Goal: Complete application form

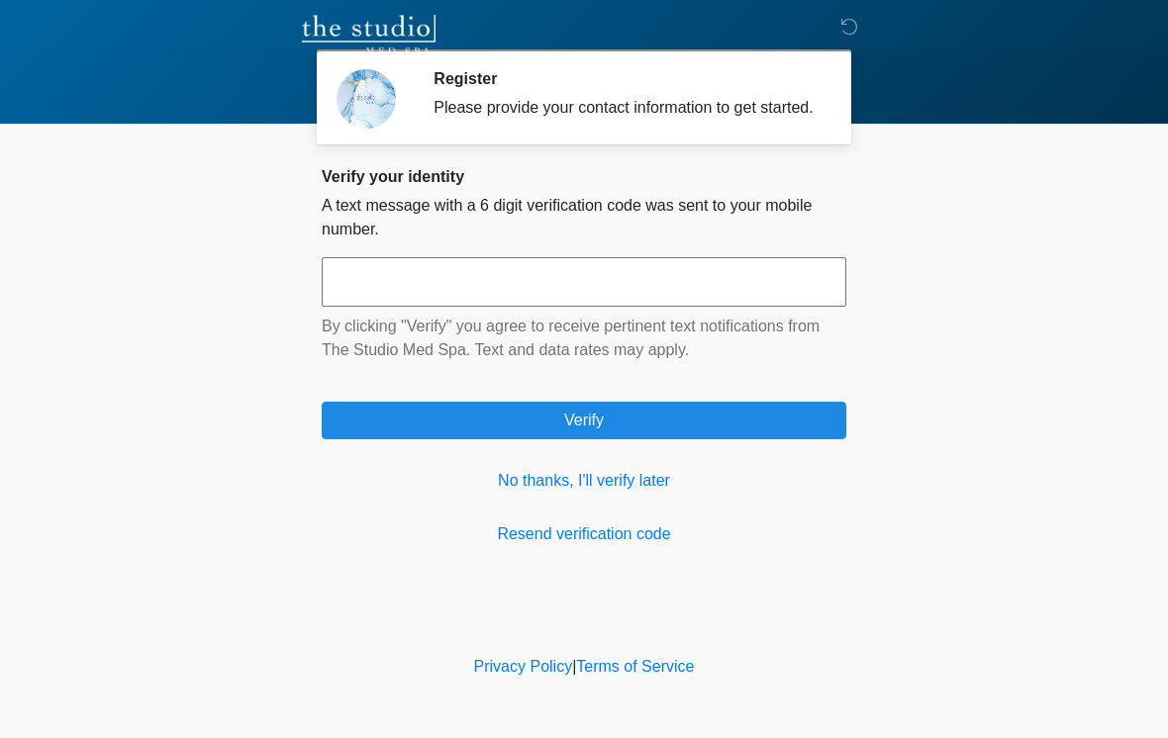
click at [646, 493] on link "No thanks, I'll verify later" at bounding box center [584, 481] width 524 height 24
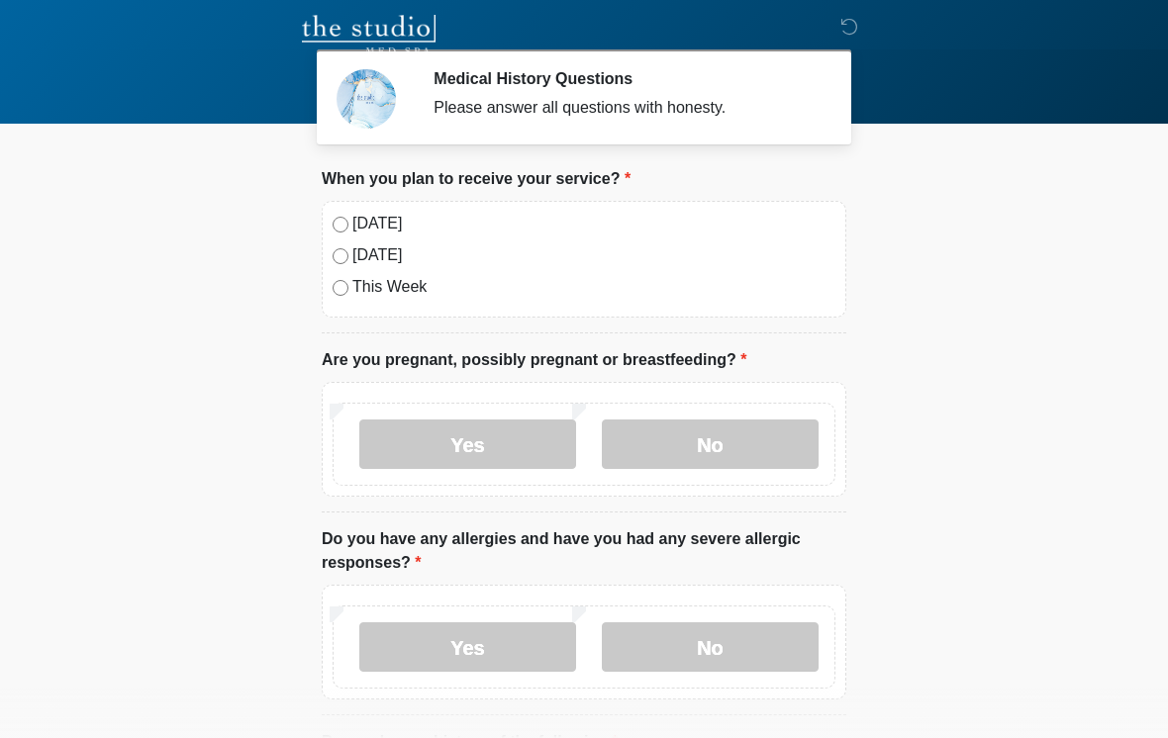
click at [723, 445] on label "No" at bounding box center [710, 444] width 217 height 49
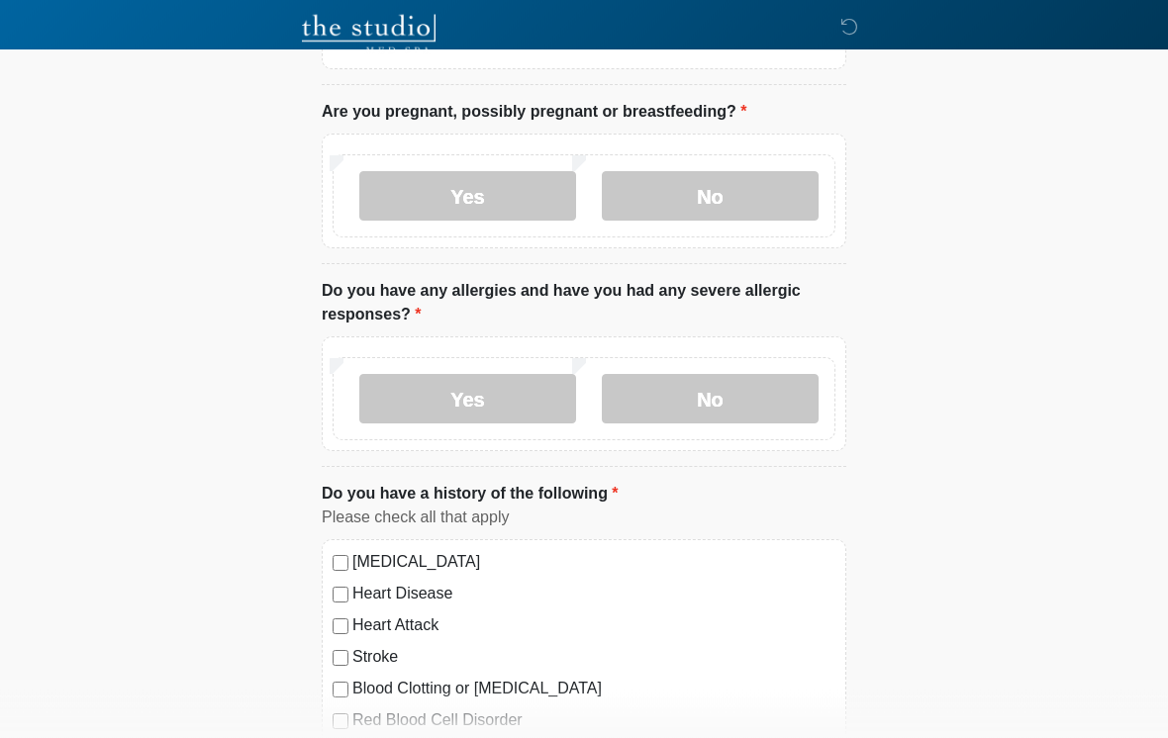
scroll to position [248, 0]
click at [763, 402] on label "No" at bounding box center [710, 398] width 217 height 49
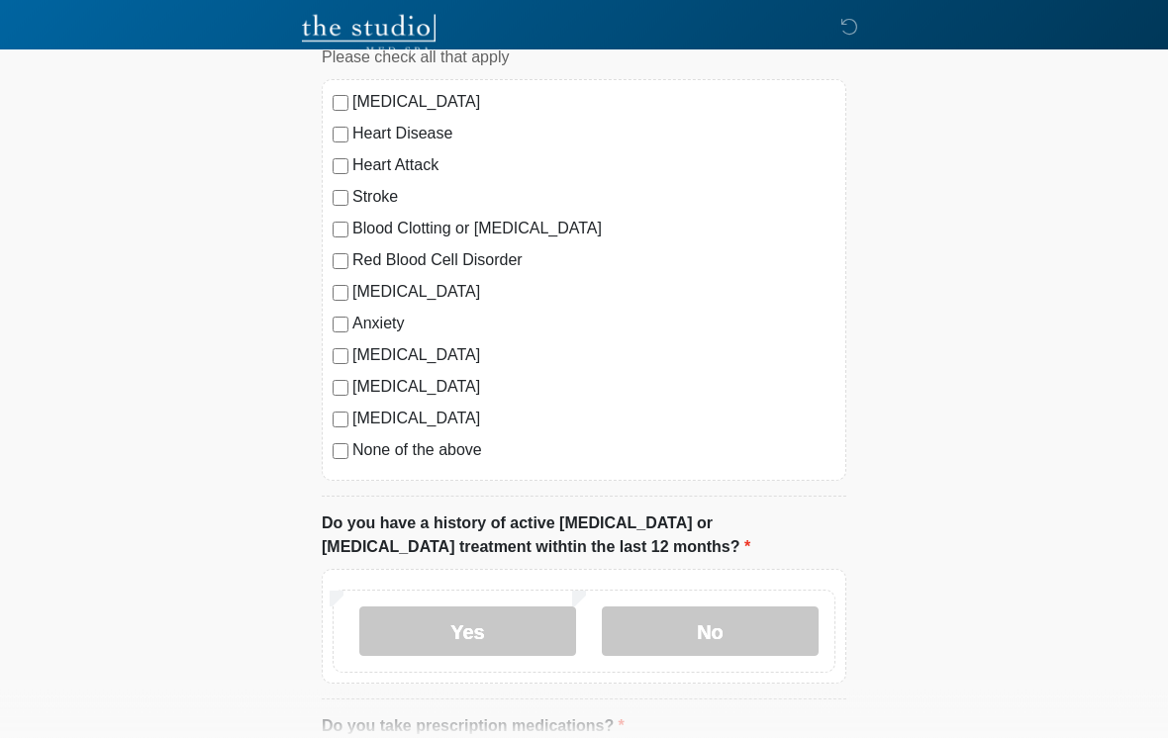
scroll to position [709, 0]
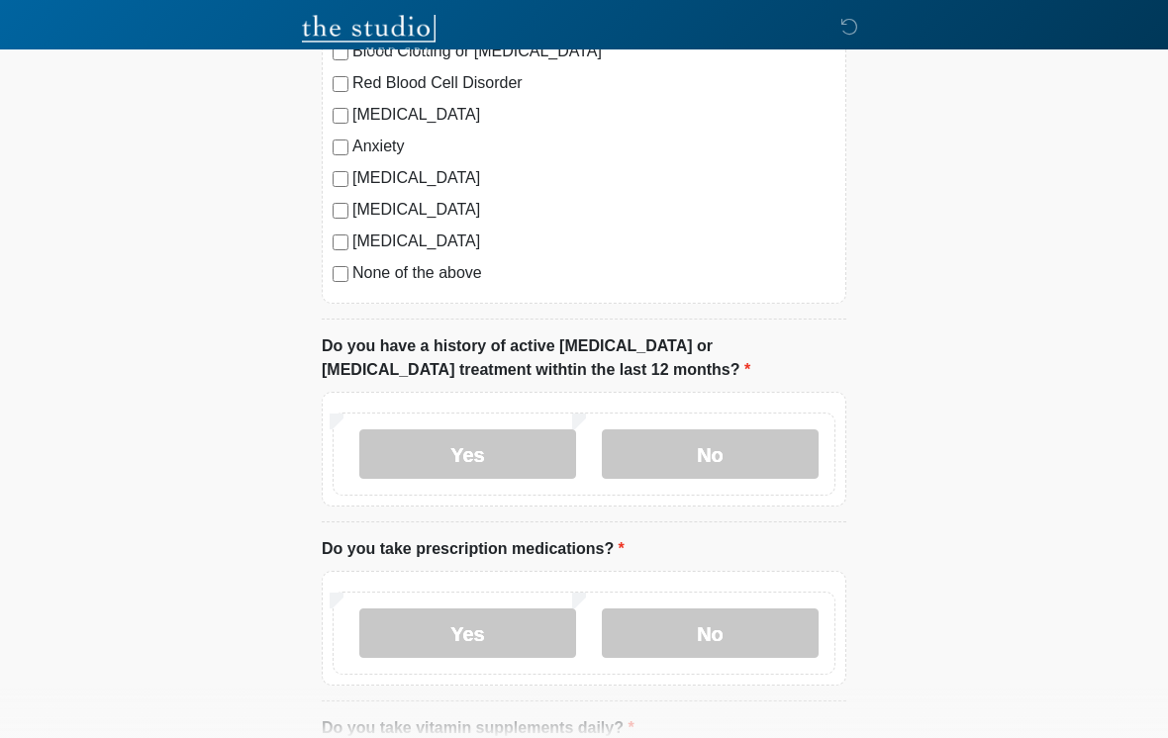
click at [763, 445] on label "No" at bounding box center [710, 453] width 217 height 49
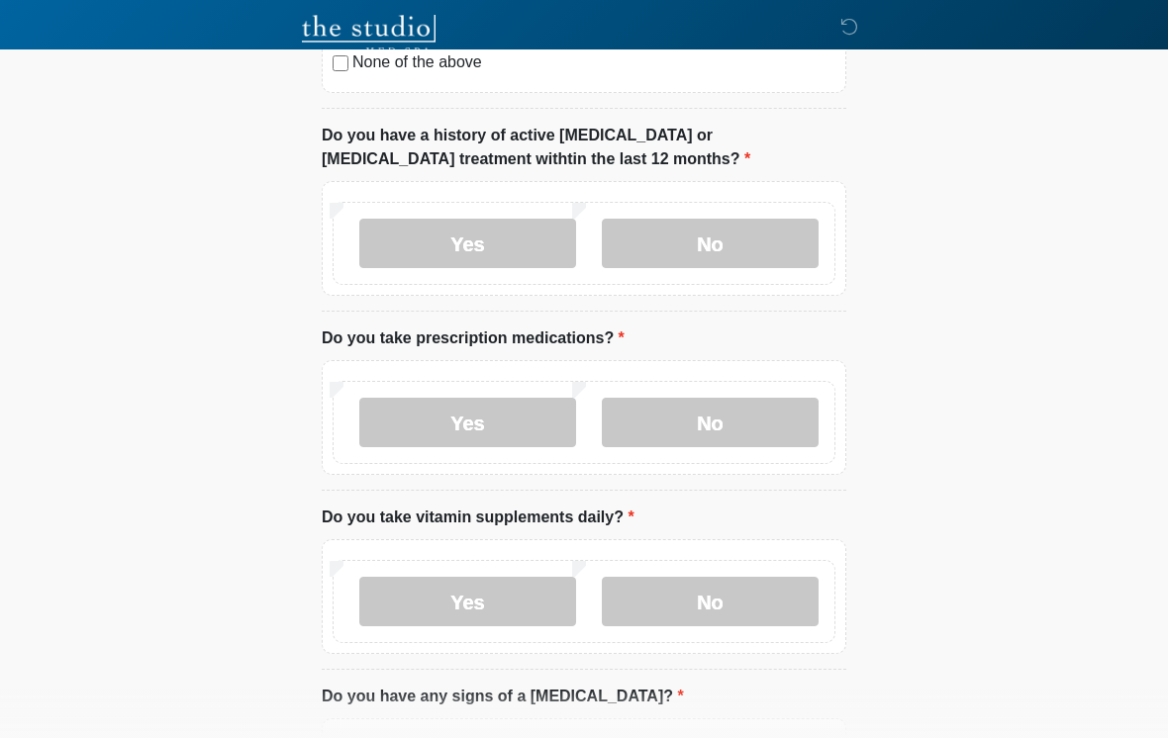
scroll to position [1101, 0]
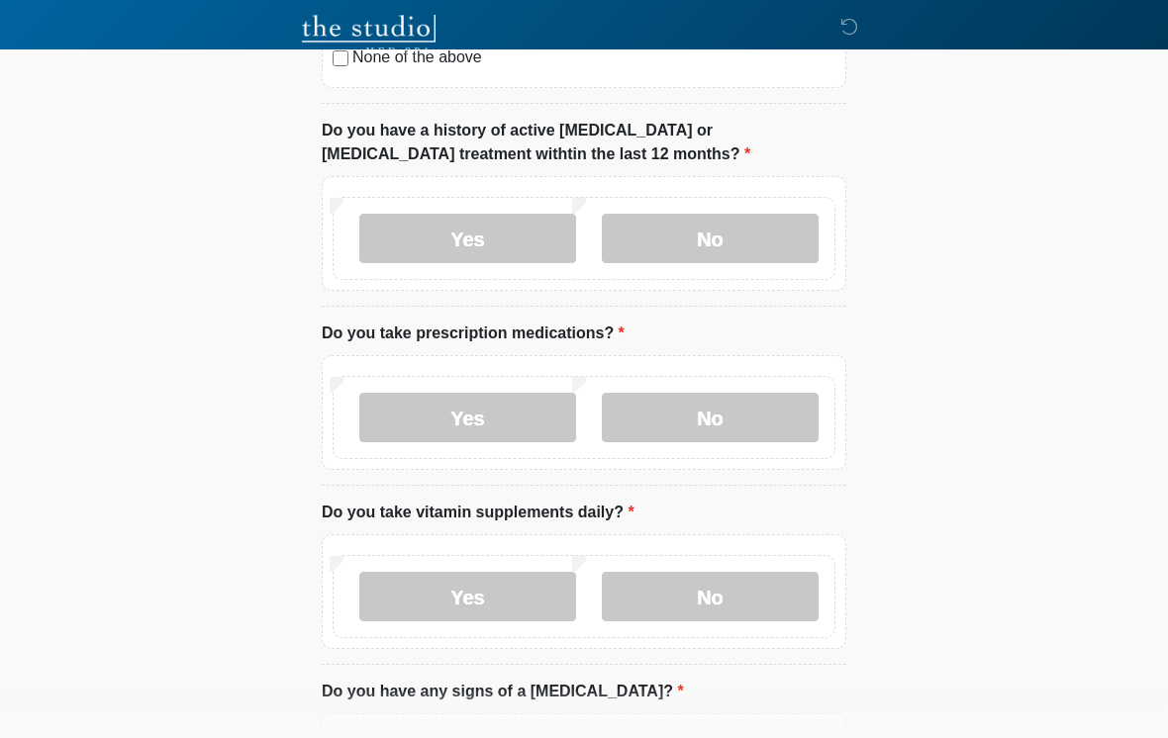
click at [774, 403] on label "No" at bounding box center [710, 417] width 217 height 49
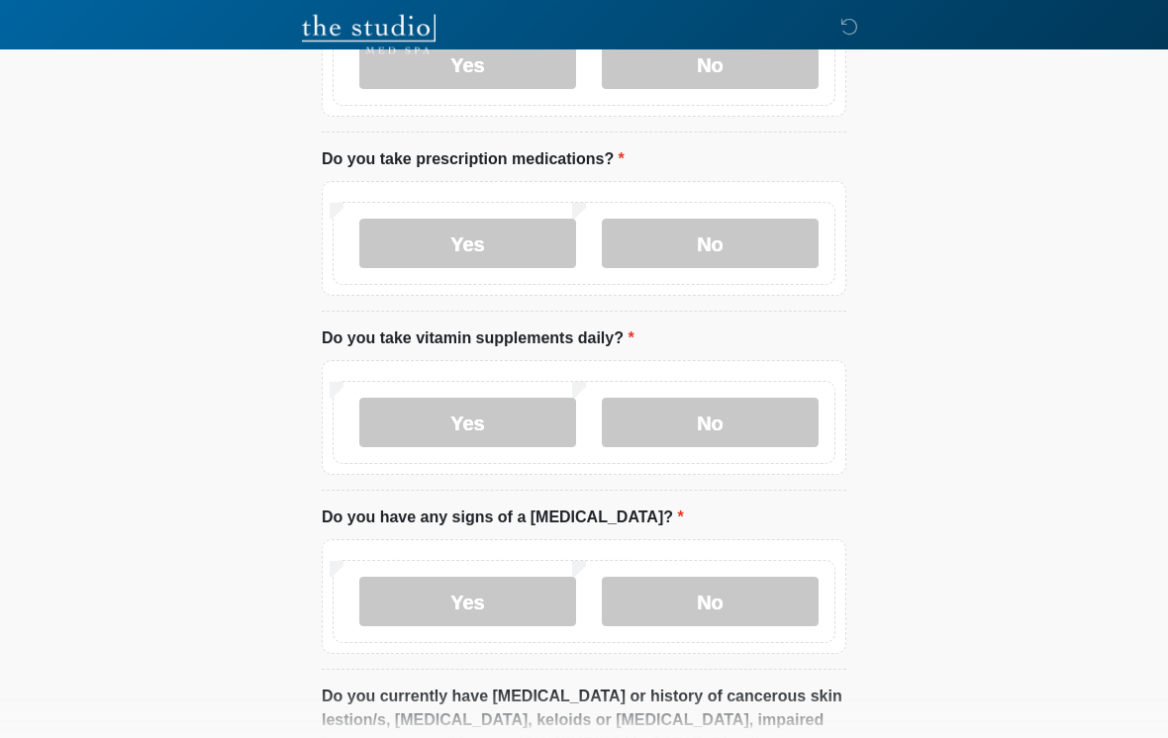
scroll to position [1275, 0]
click at [512, 421] on label "Yes" at bounding box center [467, 422] width 217 height 49
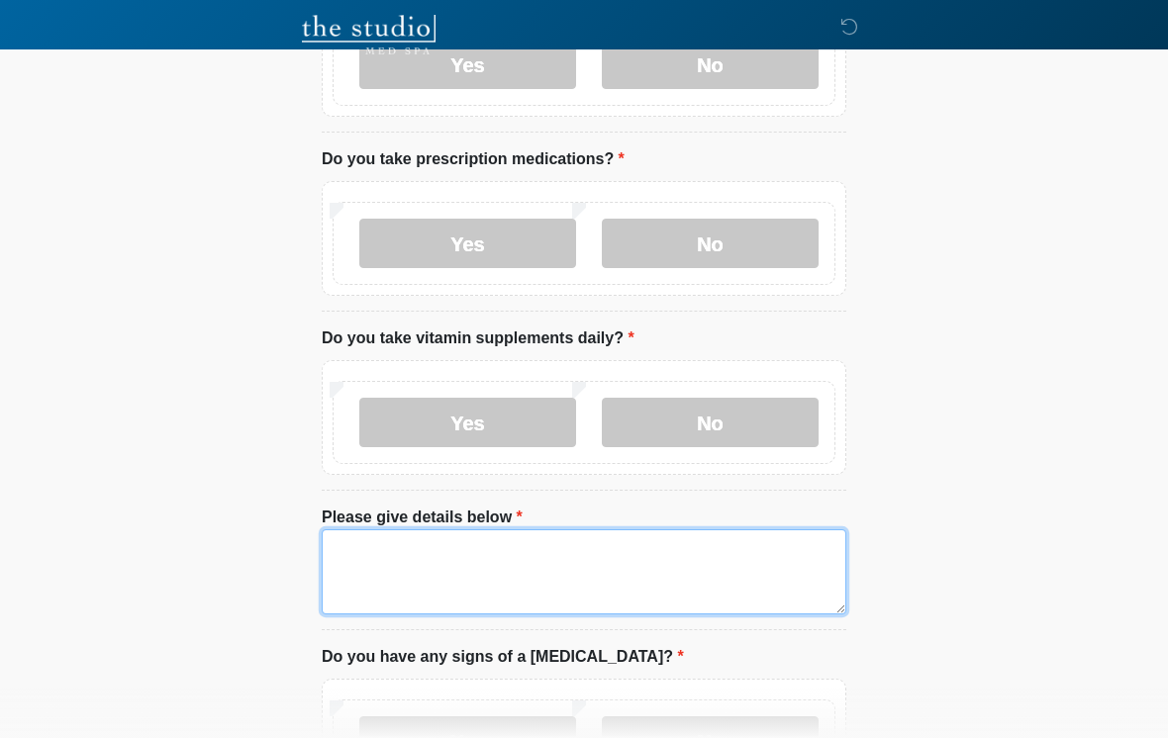
click at [494, 553] on textarea "Please give details below" at bounding box center [584, 571] width 524 height 85
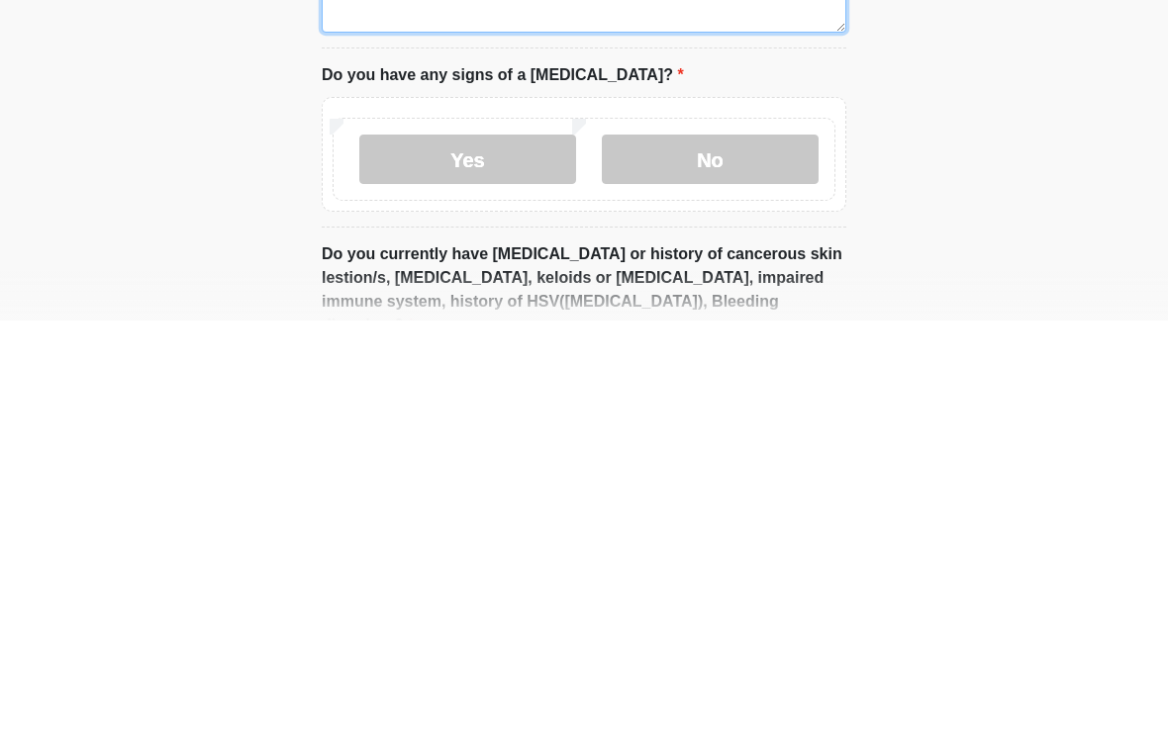
scroll to position [1441, 0]
type textarea "**********"
click at [752, 551] on label "No" at bounding box center [710, 575] width 217 height 49
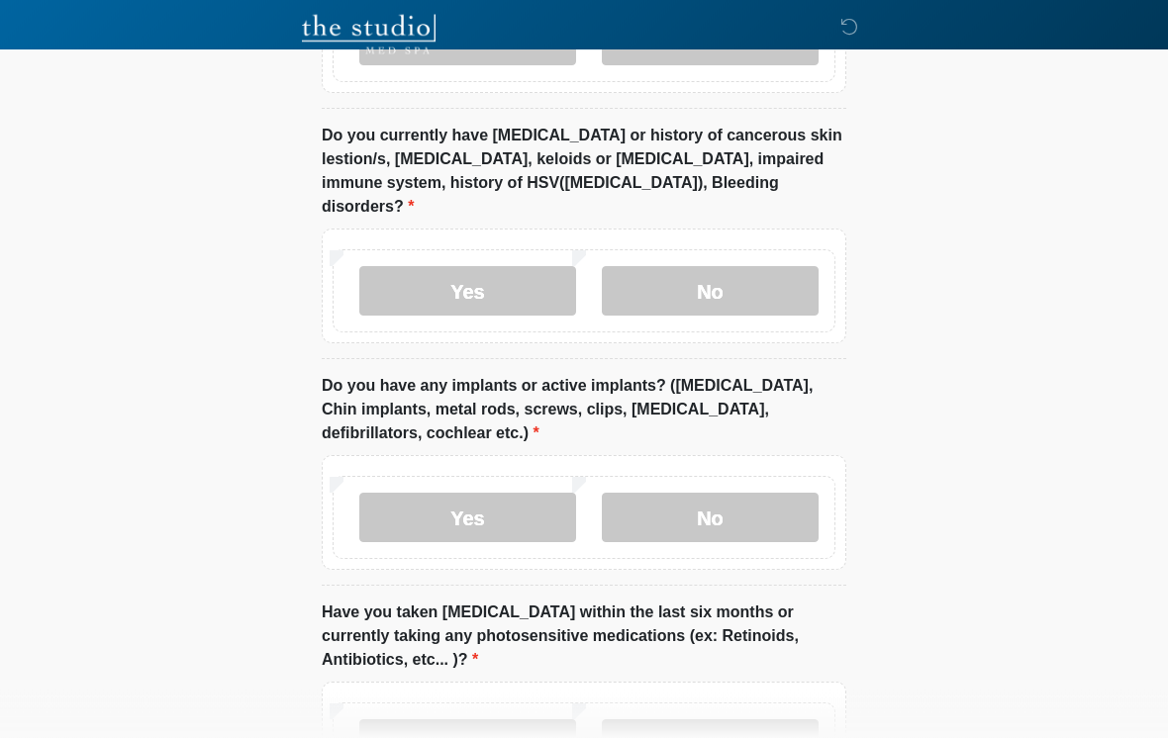
scroll to position [1977, 0]
click at [767, 265] on label "No" at bounding box center [710, 289] width 217 height 49
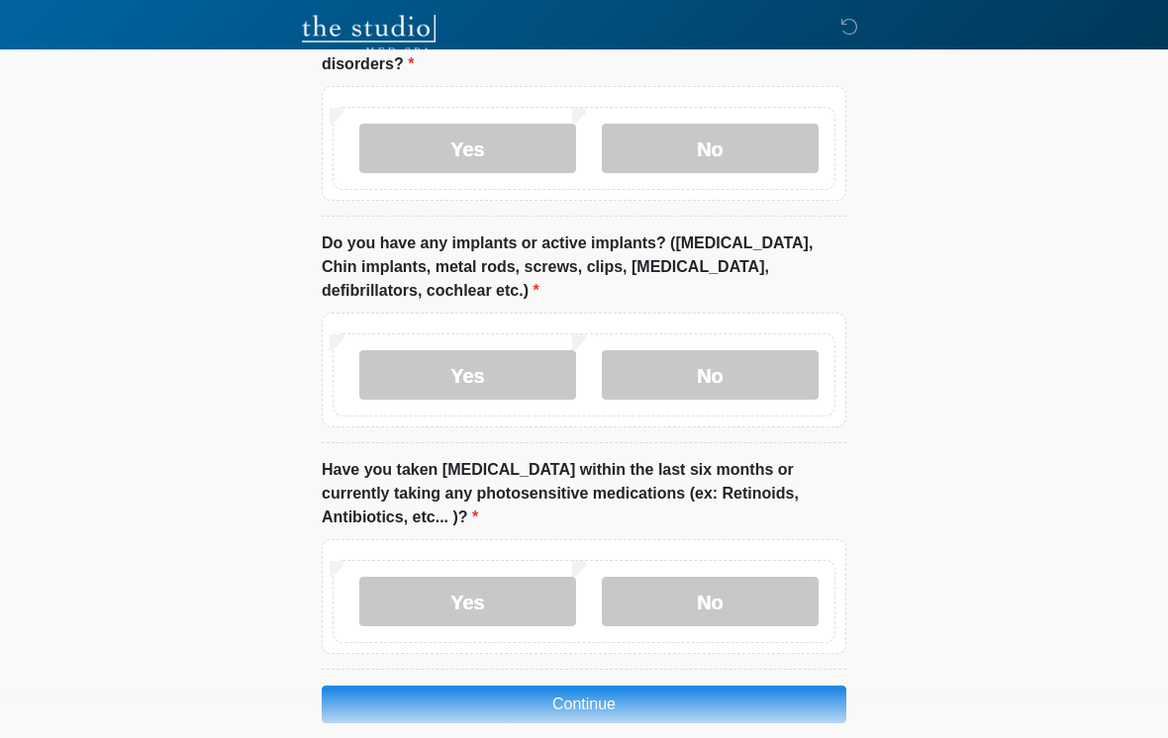
scroll to position [2120, 0]
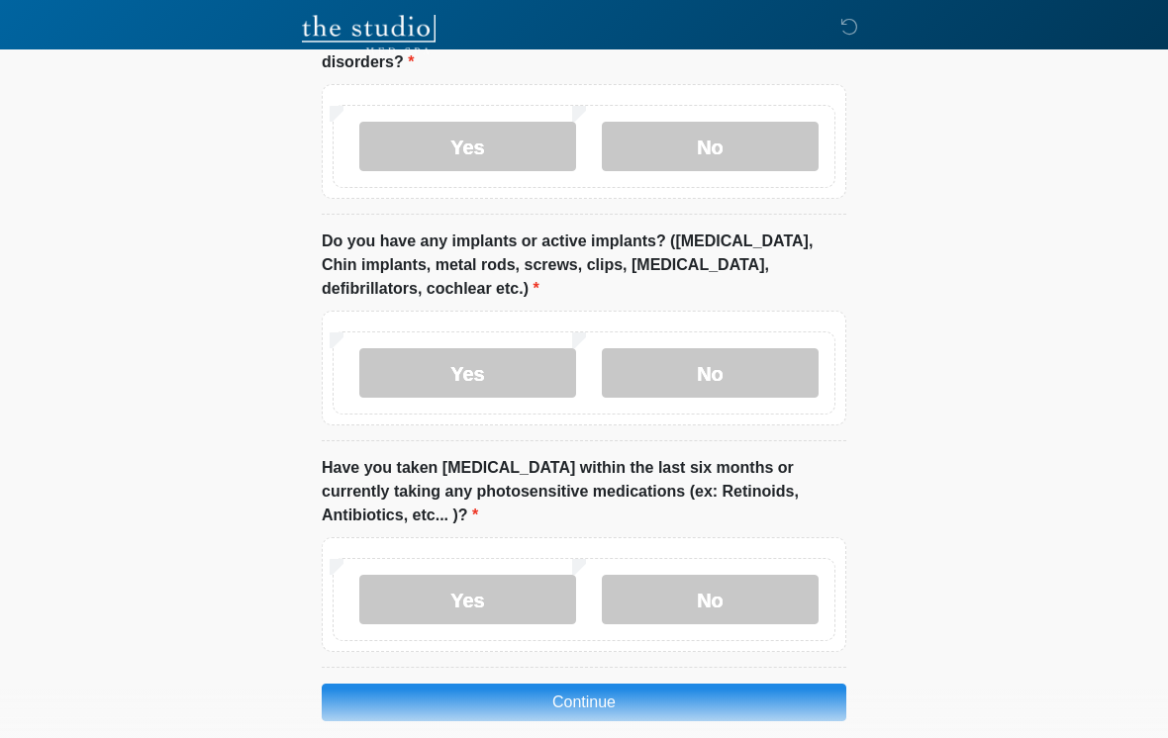
click at [533, 361] on label "Yes" at bounding box center [467, 372] width 217 height 49
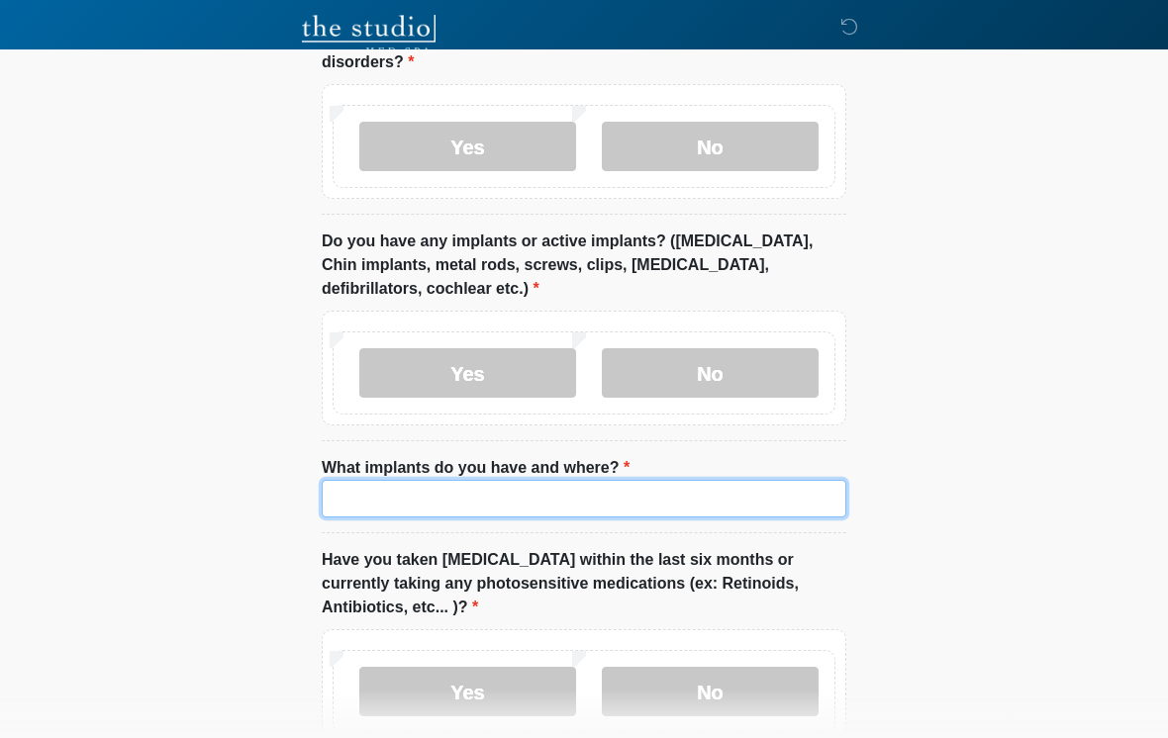
click at [651, 480] on input "What implants do you have and where?" at bounding box center [584, 499] width 524 height 38
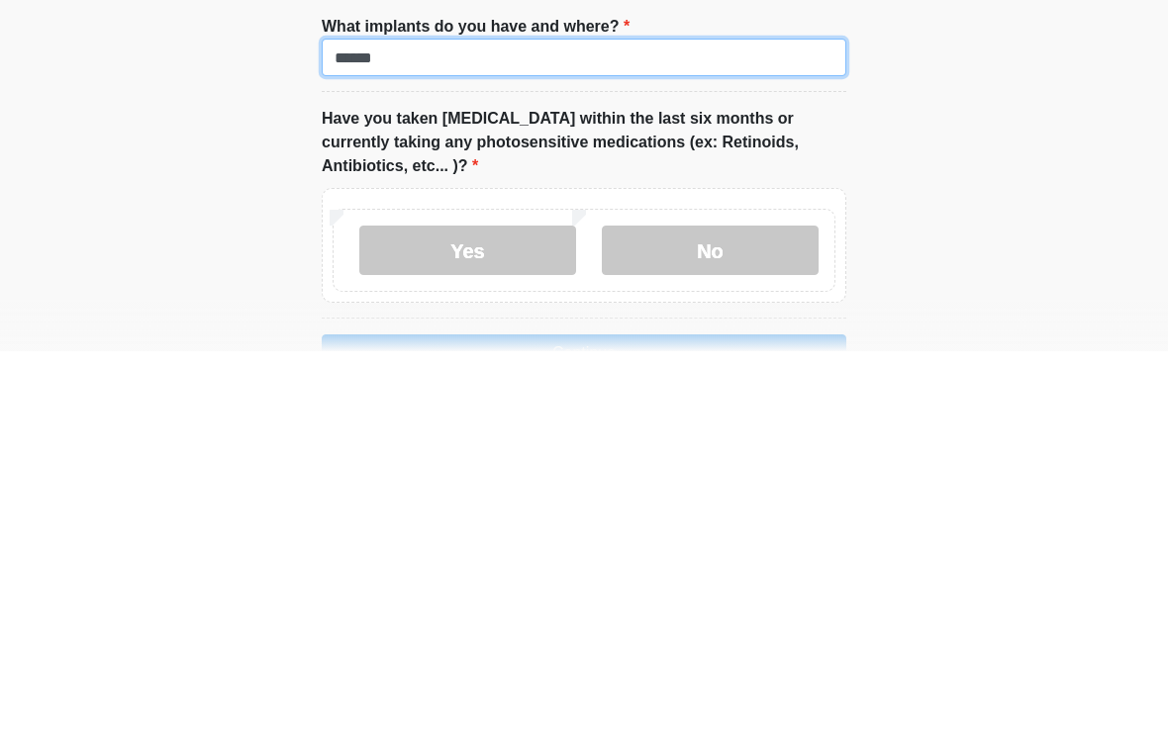
scroll to position [2213, 0]
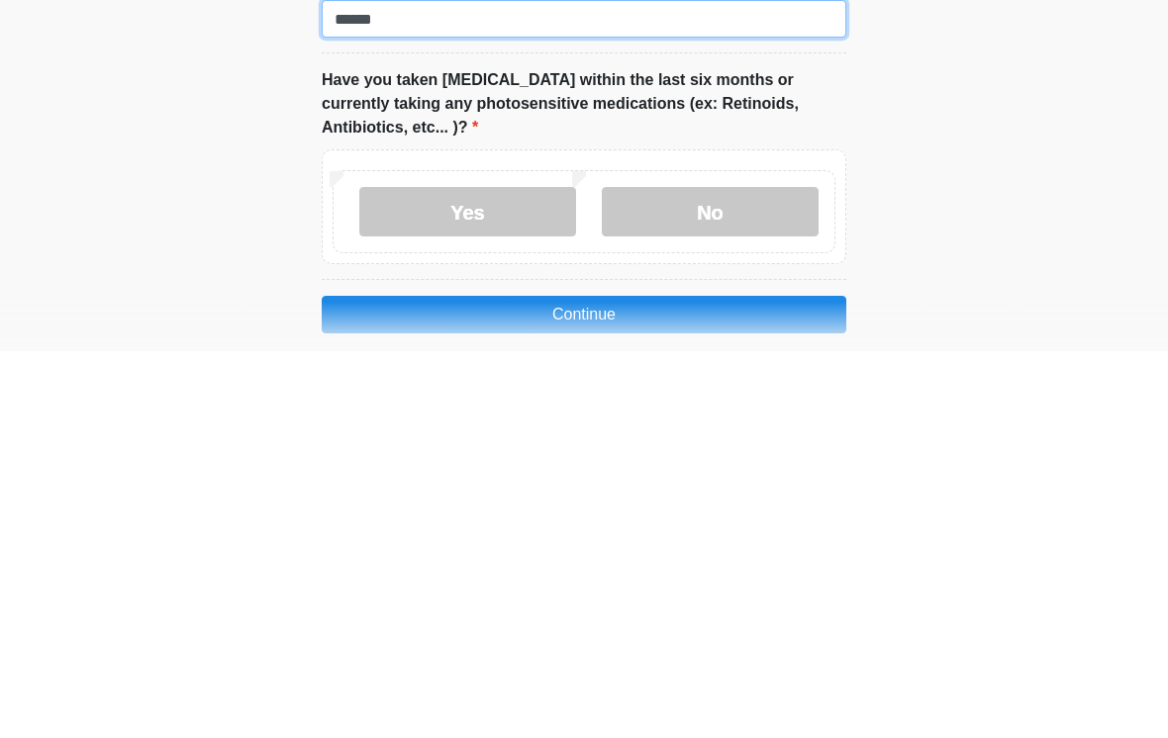
type input "******"
click at [764, 574] on label "No" at bounding box center [710, 598] width 217 height 49
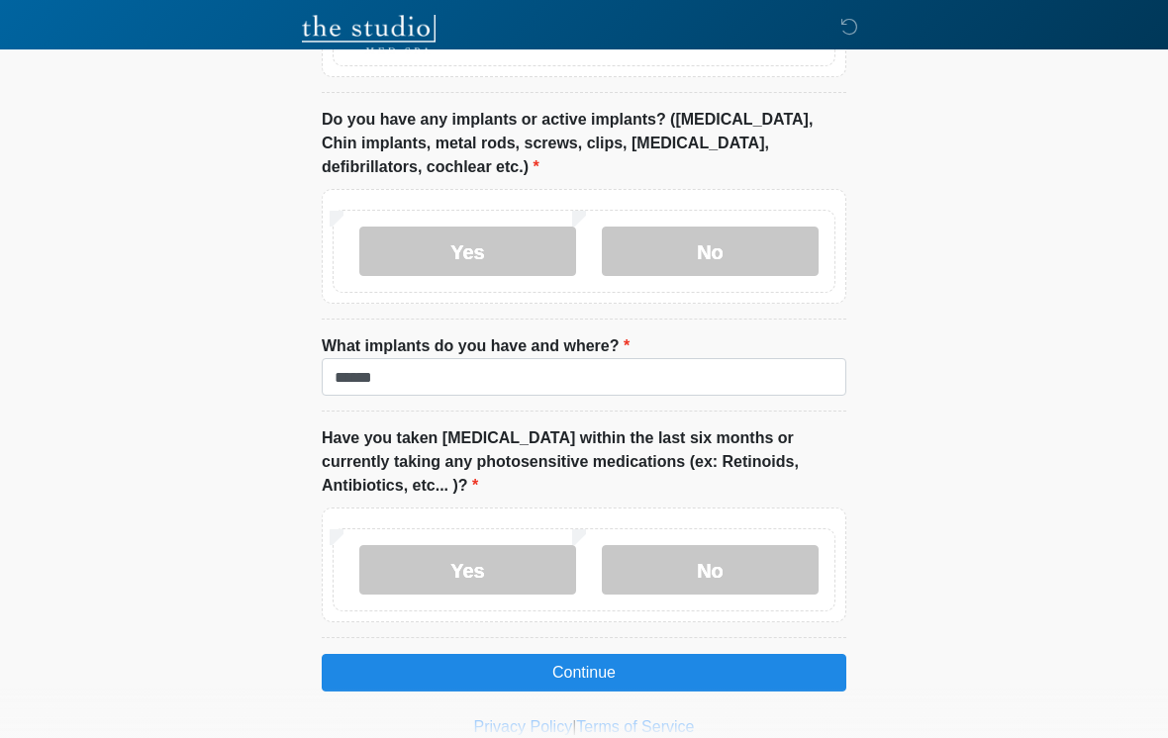
click at [695, 654] on button "Continue" at bounding box center [584, 673] width 524 height 38
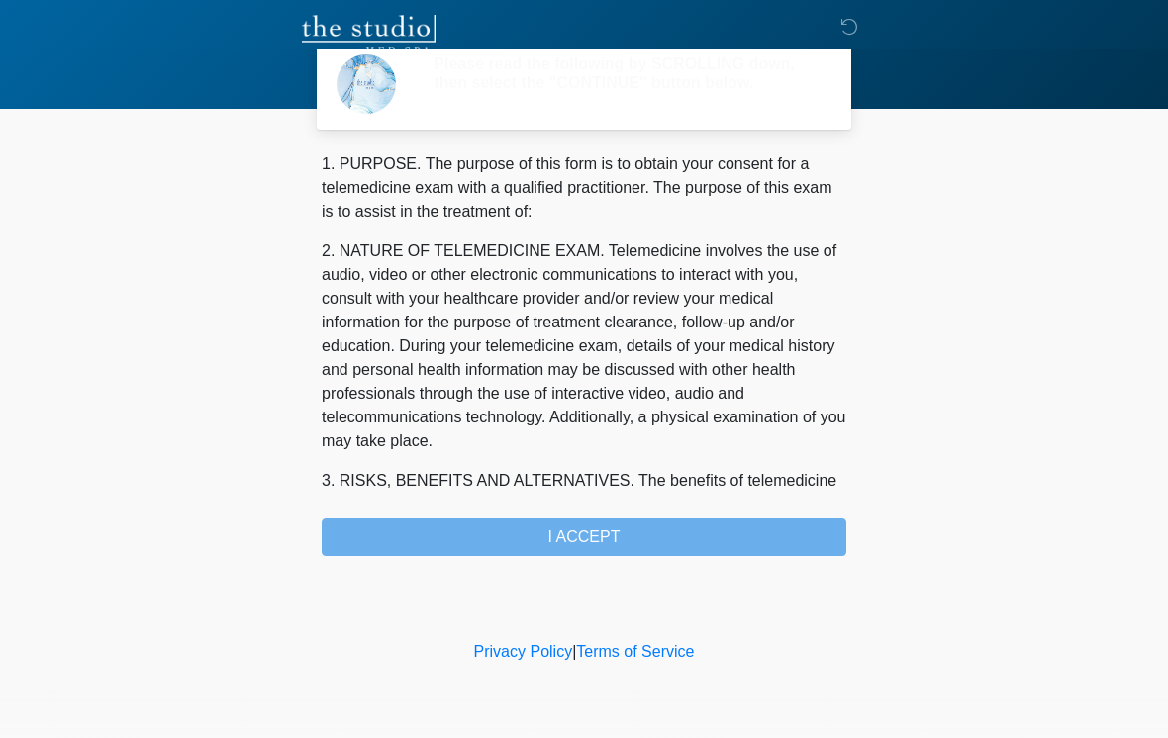
scroll to position [0, 0]
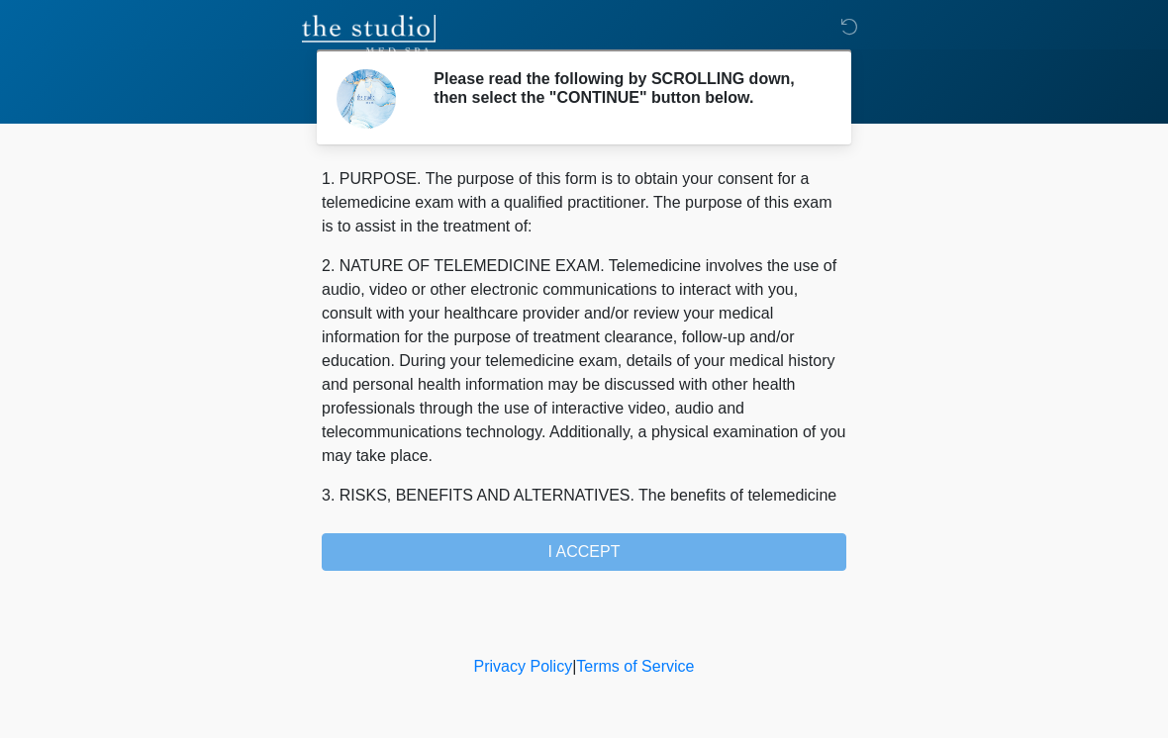
click at [778, 558] on div "1. PURPOSE. The purpose of this form is to obtain your consent for a telemedici…" at bounding box center [584, 369] width 524 height 404
click at [757, 559] on div "1. PURPOSE. The purpose of this form is to obtain your consent for a telemedici…" at bounding box center [584, 369] width 524 height 404
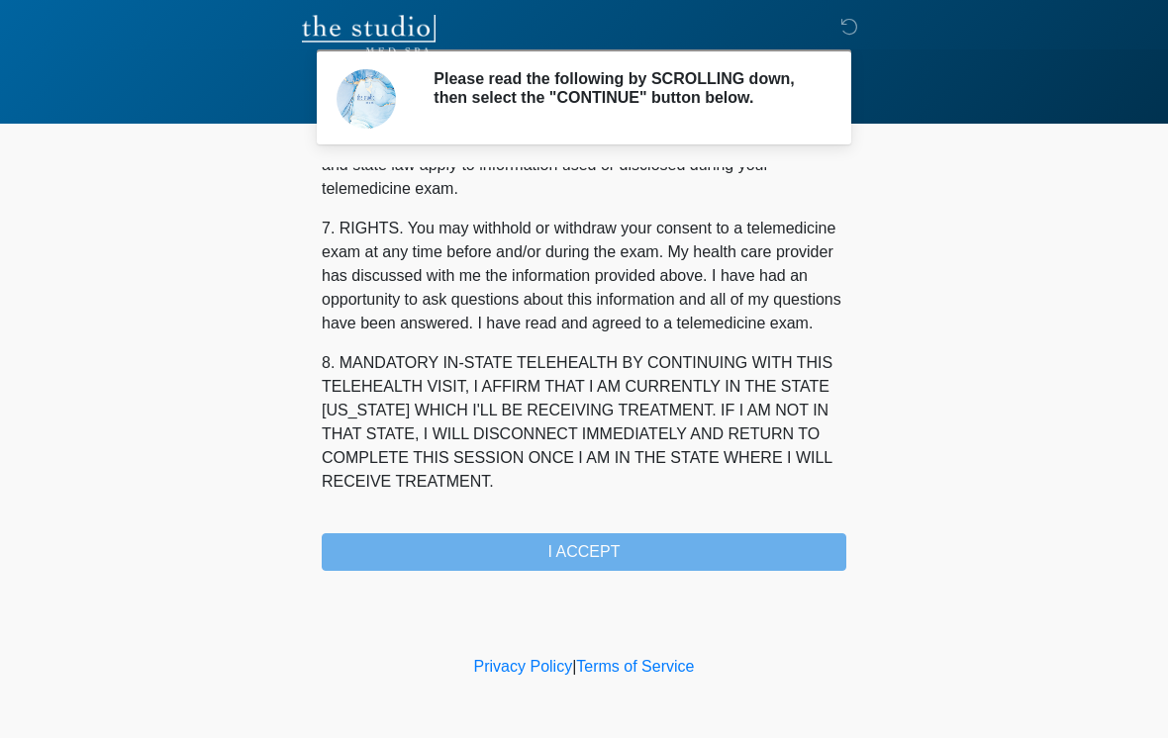
click at [677, 564] on div "1. PURPOSE. The purpose of this form is to obtain your consent for a telemedici…" at bounding box center [584, 369] width 524 height 404
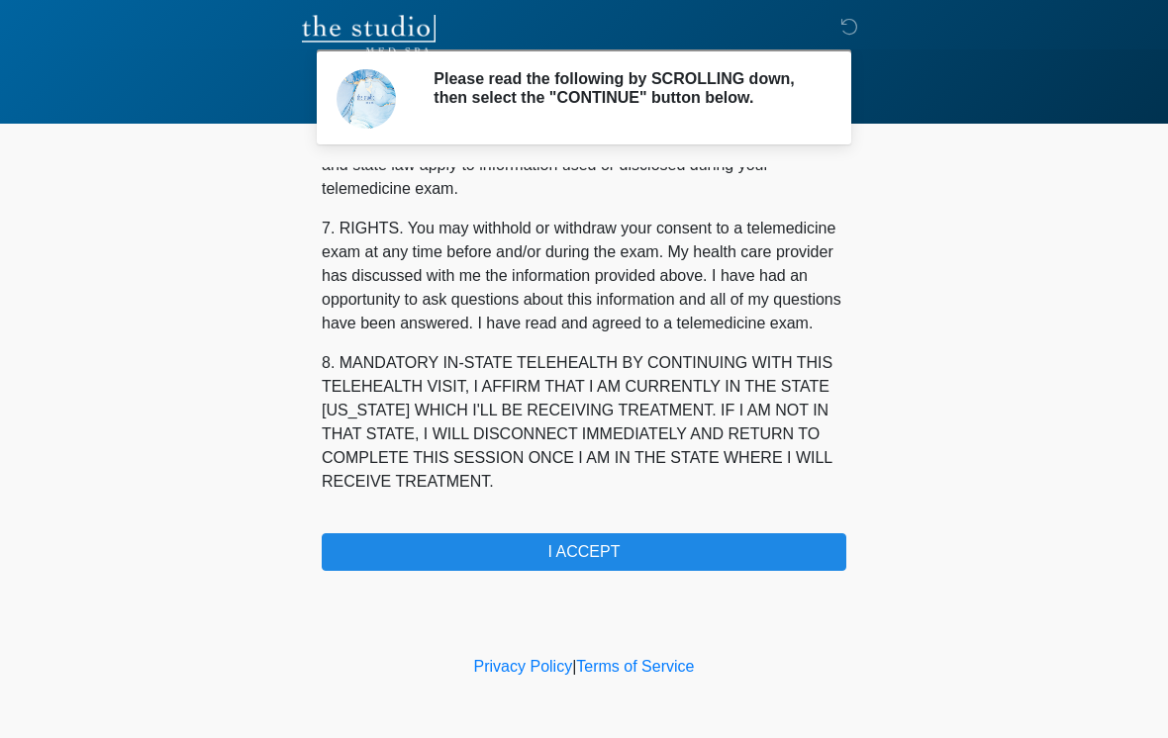
click at [631, 563] on button "I ACCEPT" at bounding box center [584, 552] width 524 height 38
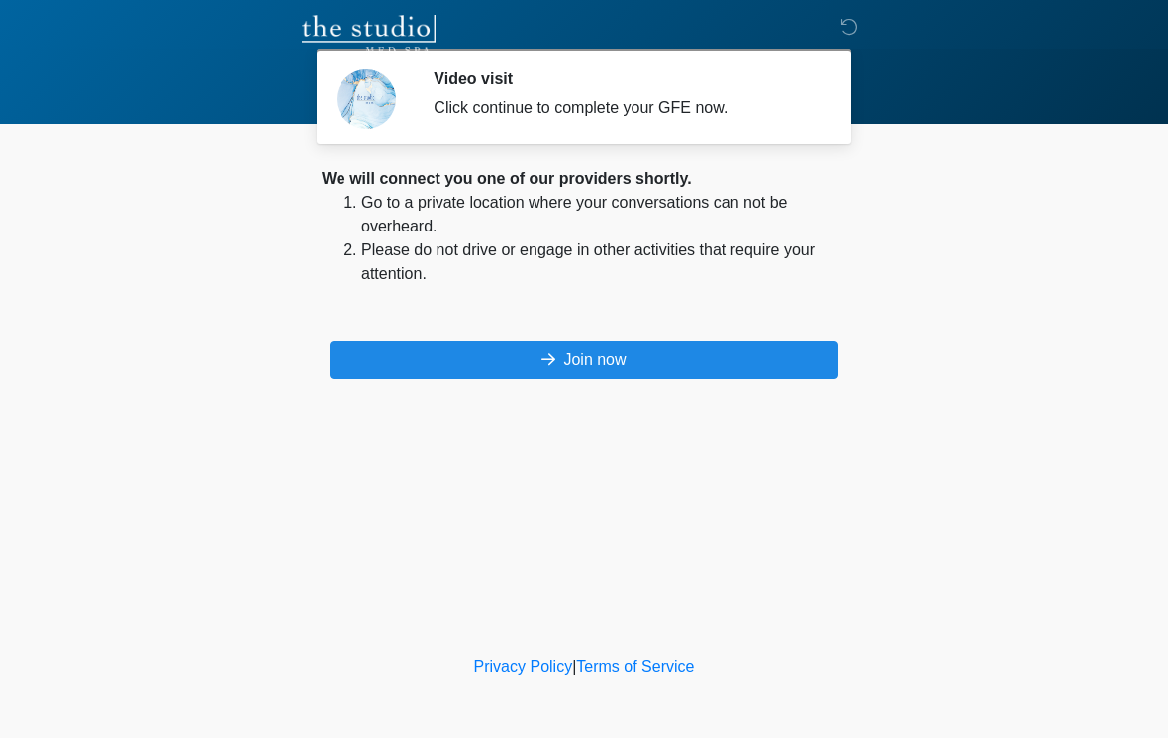
click at [702, 366] on button "Join now" at bounding box center [583, 360] width 509 height 38
